Goal: Check status: Check status

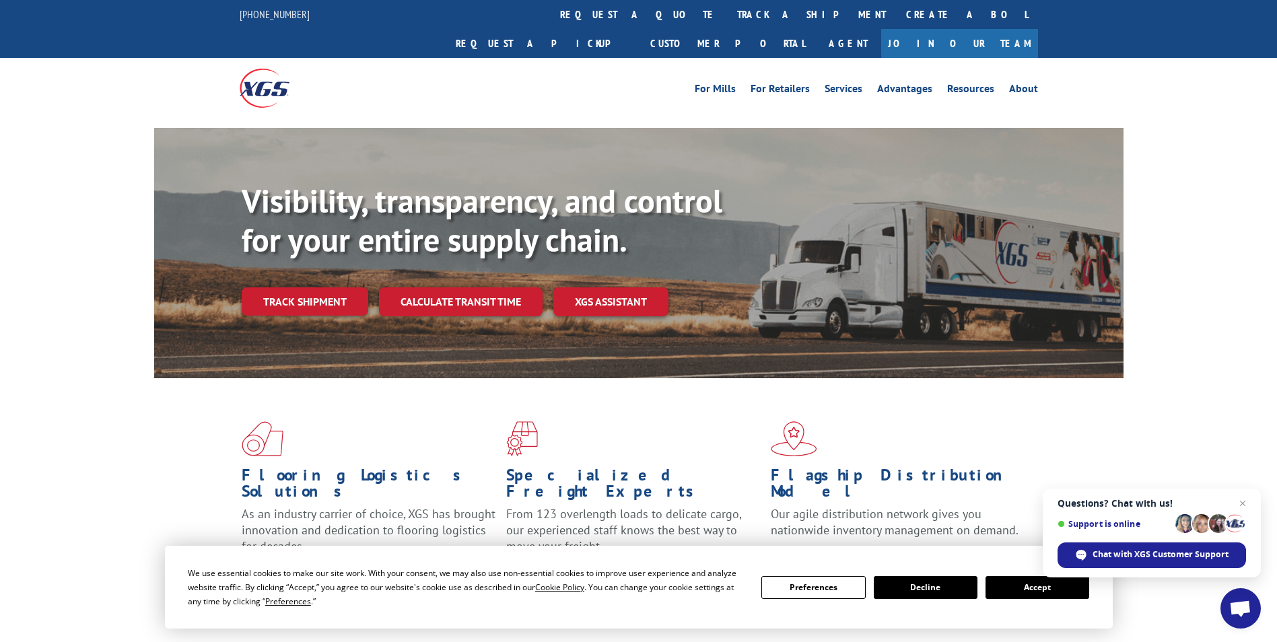
drag, startPoint x: 48, startPoint y: 264, endPoint x: 55, endPoint y: 261, distance: 7.5
click at [48, 264] on div "Visibility, transparency, and control for your entire supply chain. Track shipm…" at bounding box center [638, 266] width 1277 height 277
click at [1242, 504] on span "Open chat" at bounding box center [1243, 504] width 17 height 17
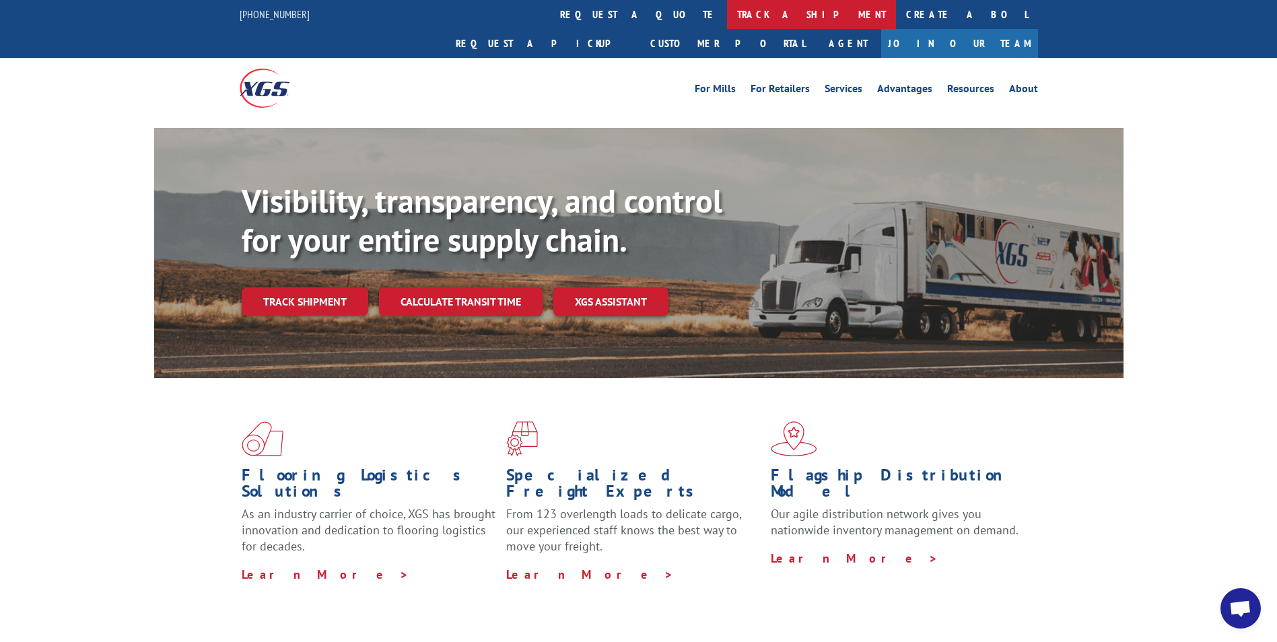
click at [727, 20] on link "track a shipment" at bounding box center [811, 14] width 169 height 29
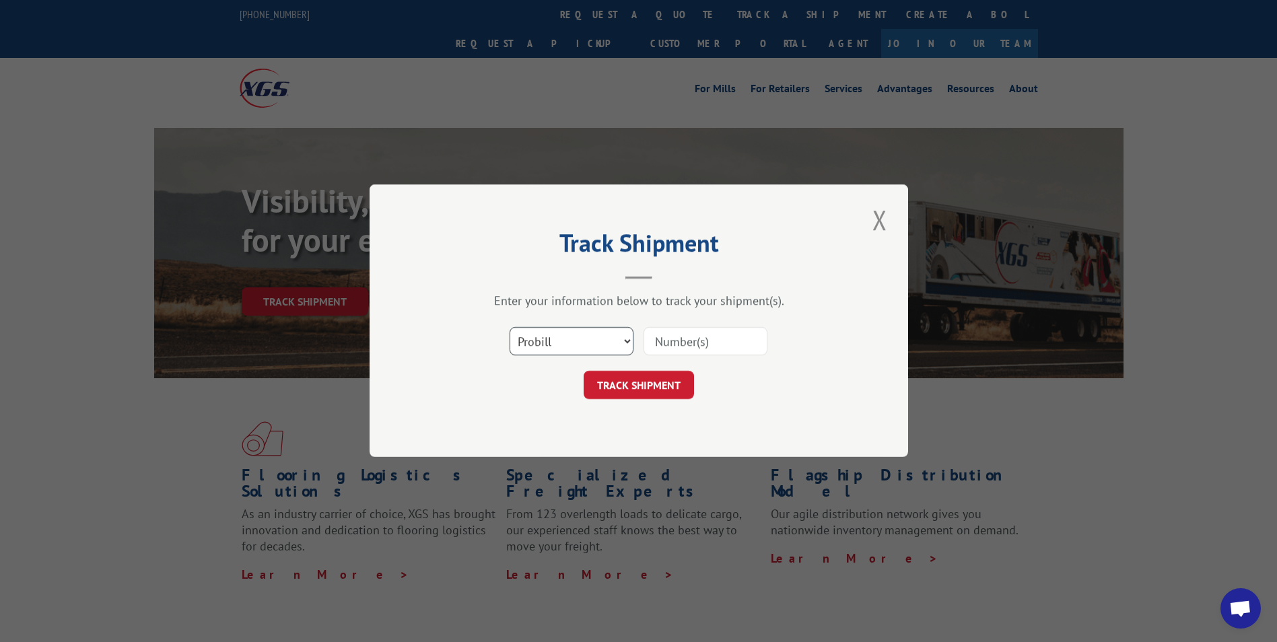
click at [559, 339] on select "Select category... Probill BOL PO" at bounding box center [572, 342] width 124 height 28
click at [664, 345] on input at bounding box center [706, 342] width 124 height 28
type input "17537084"
click button "TRACK SHIPMENT" at bounding box center [639, 386] width 110 height 28
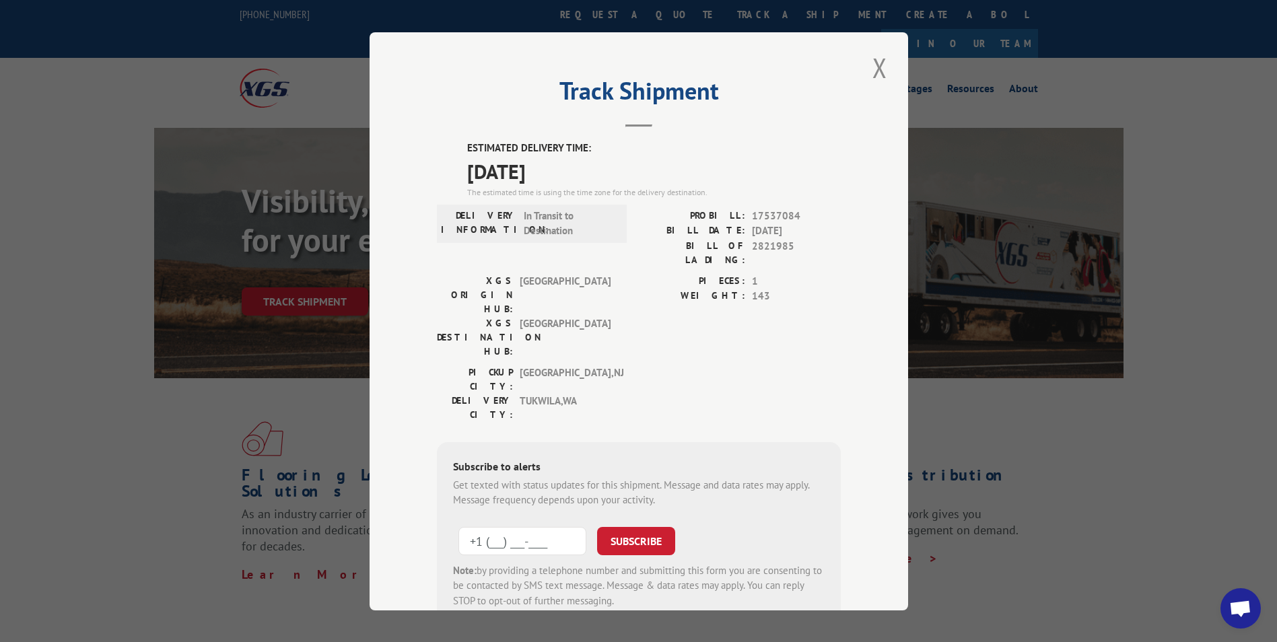
click at [525, 527] on input "+1 (___) ___-____" at bounding box center [523, 541] width 128 height 28
type input "[PHONE_NUMBER]"
click at [648, 527] on button "SUBSCRIBE" at bounding box center [636, 541] width 78 height 28
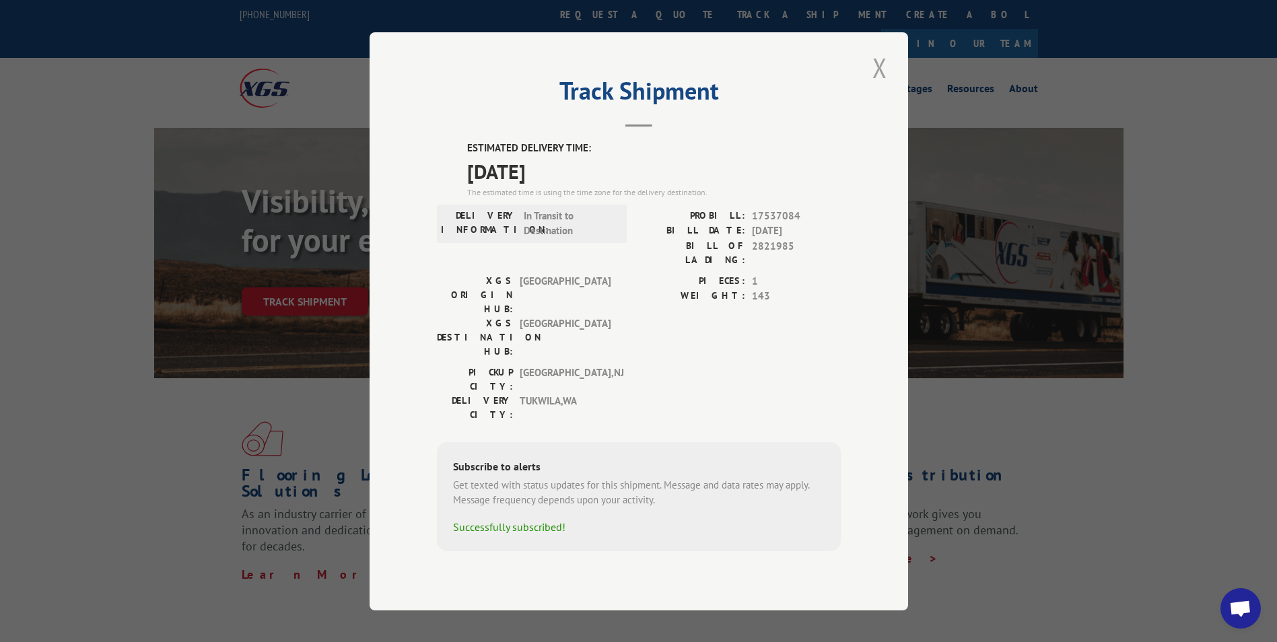
click at [880, 86] on button "Close modal" at bounding box center [880, 67] width 23 height 37
